Goal: Understand process/instructions: Learn about a topic

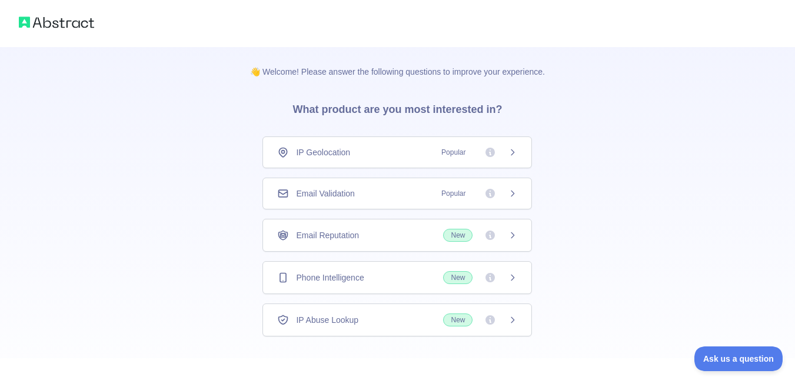
click at [321, 185] on div "Email Validation Popular" at bounding box center [397, 194] width 270 height 32
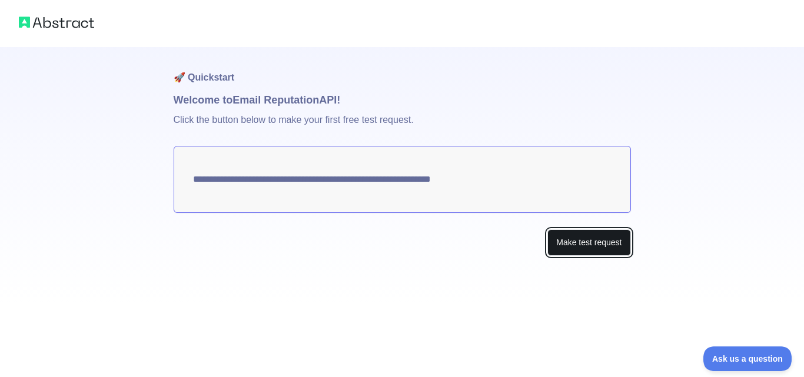
click at [580, 251] on button "Make test request" at bounding box center [588, 243] width 83 height 26
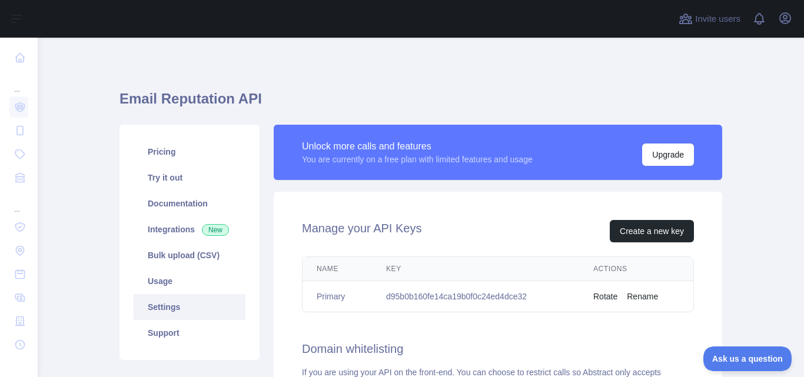
click at [454, 298] on td "d95b0b160fe14ca19b0f0c24ed4dce32" at bounding box center [475, 296] width 207 height 31
copy td "d95b0b160fe14ca19b0f0c24ed4dce32"
click at [762, 160] on main "Email Reputation API Pricing Try it out Documentation Integrations New Bulk upl…" at bounding box center [421, 208] width 766 height 340
